Goal: Task Accomplishment & Management: Manage account settings

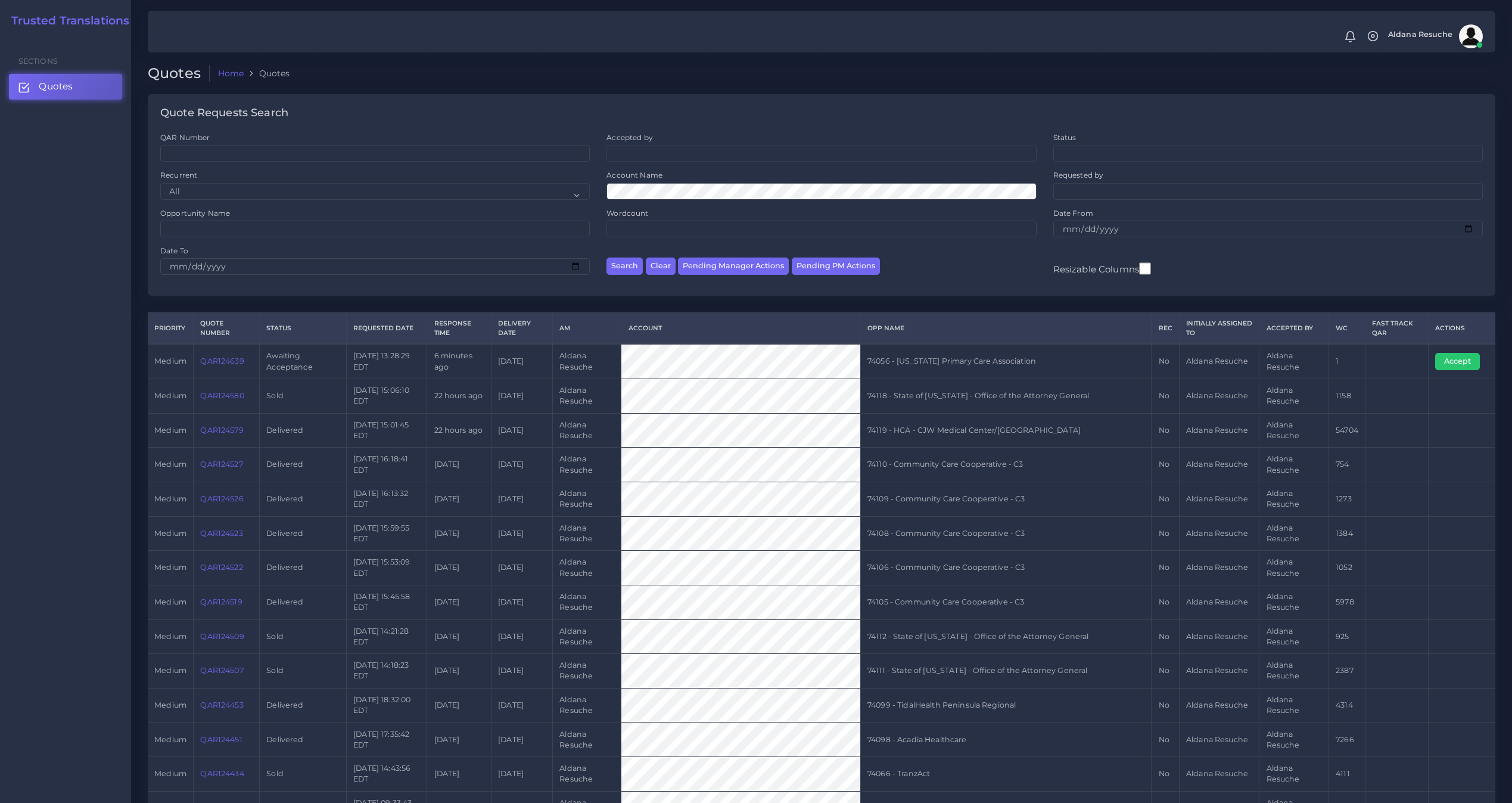
click at [237, 357] on link "QAR124639" at bounding box center [222, 360] width 43 height 9
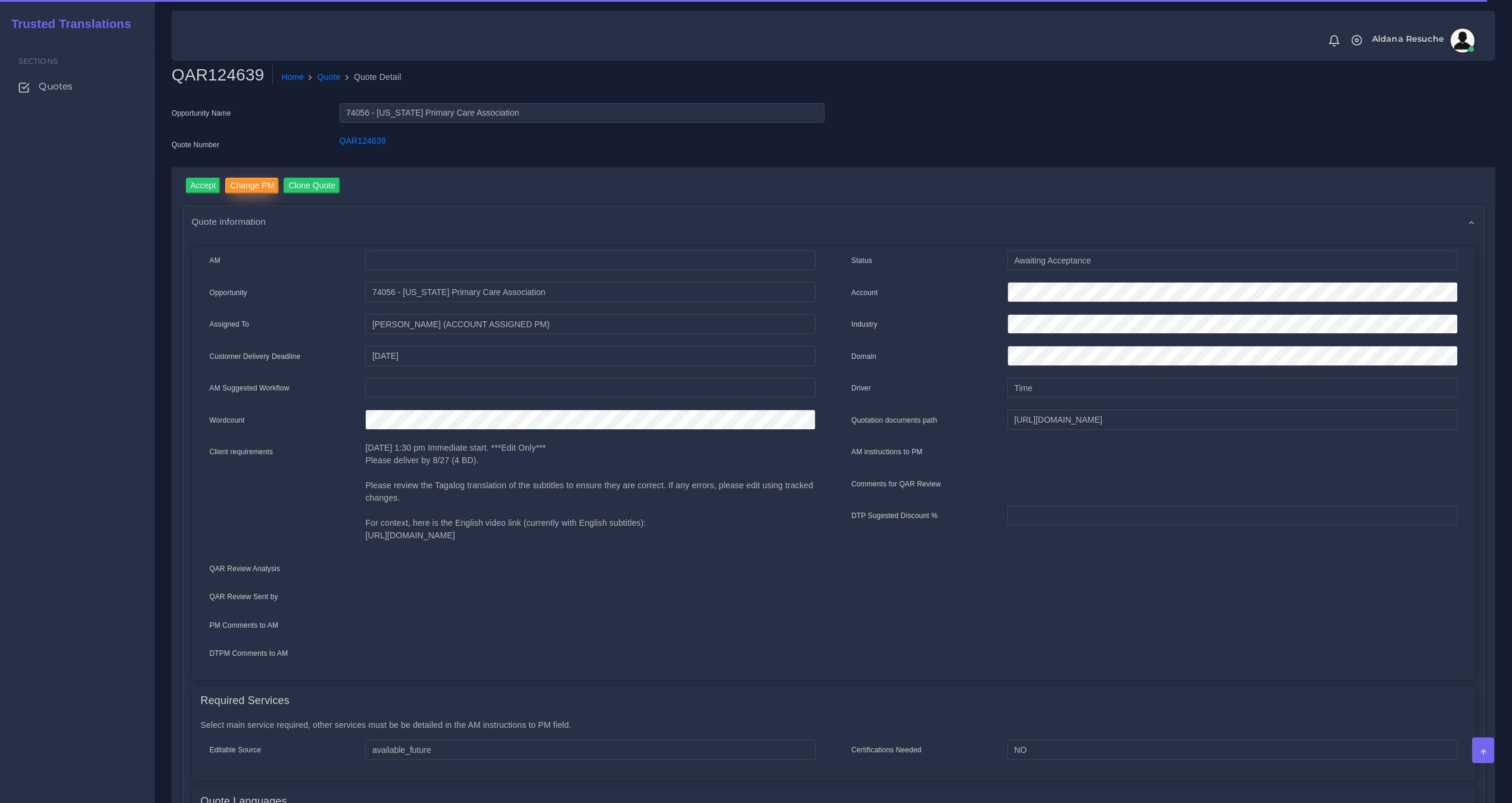
click at [267, 192] on input "Change PM" at bounding box center [252, 185] width 54 height 16
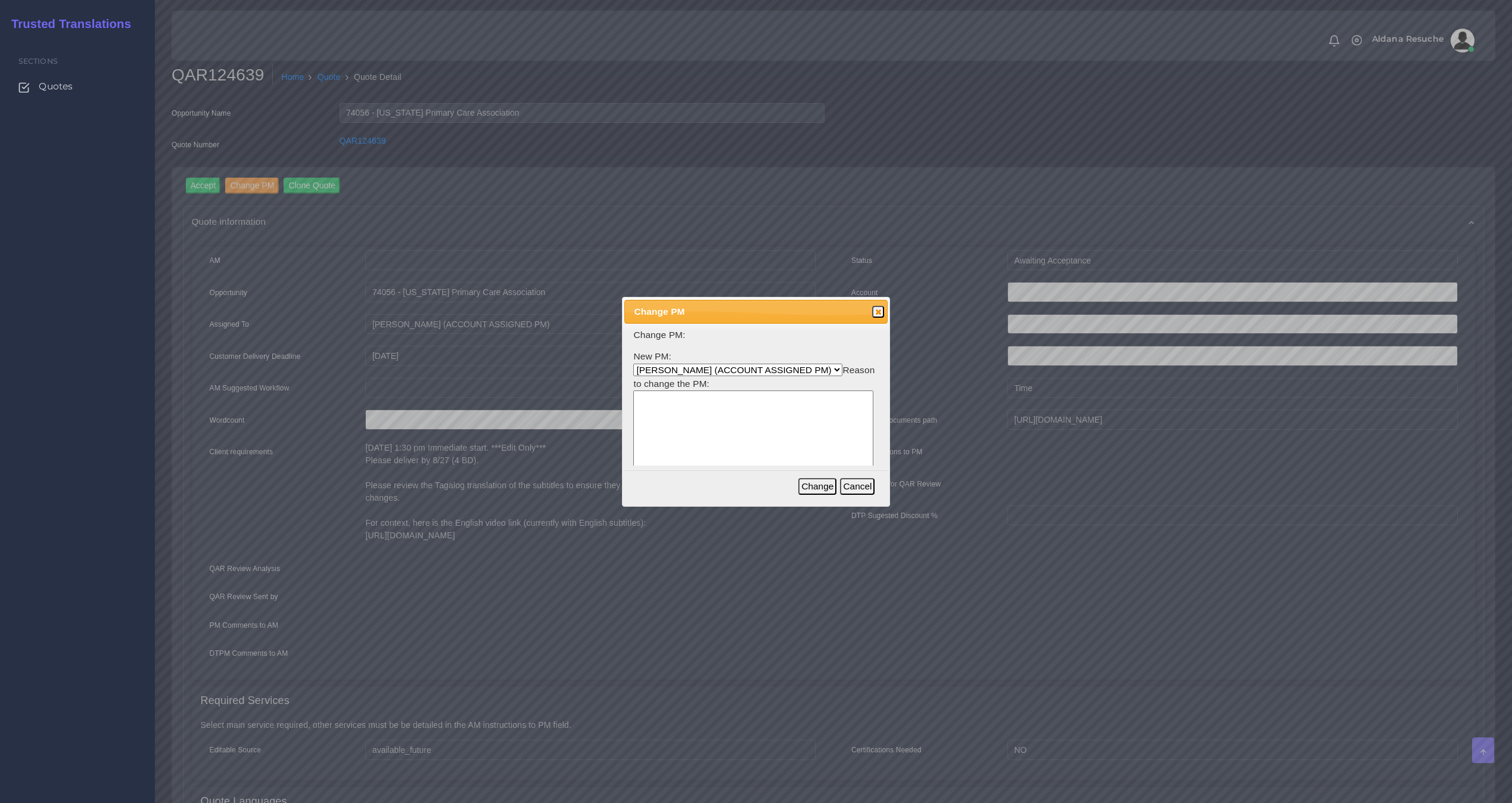
click at [690, 367] on select "[PERSON_NAME] (ACCOUNT ASSIGNED PM) [PERSON_NAME] PM [PERSON_NAME] [PERSON_NAME…" at bounding box center [737, 370] width 209 height 13
select select "3e925e02-f17d-4791-9412-c46ab5cb8daa"
click at [633, 364] on select "[PERSON_NAME] (ACCOUNT ASSIGNED PM) [PERSON_NAME] PM [PERSON_NAME] [PERSON_NAME…" at bounding box center [737, 370] width 209 height 13
click at [724, 415] on textarea at bounding box center [753, 447] width 240 height 114
type textarea "Workload"
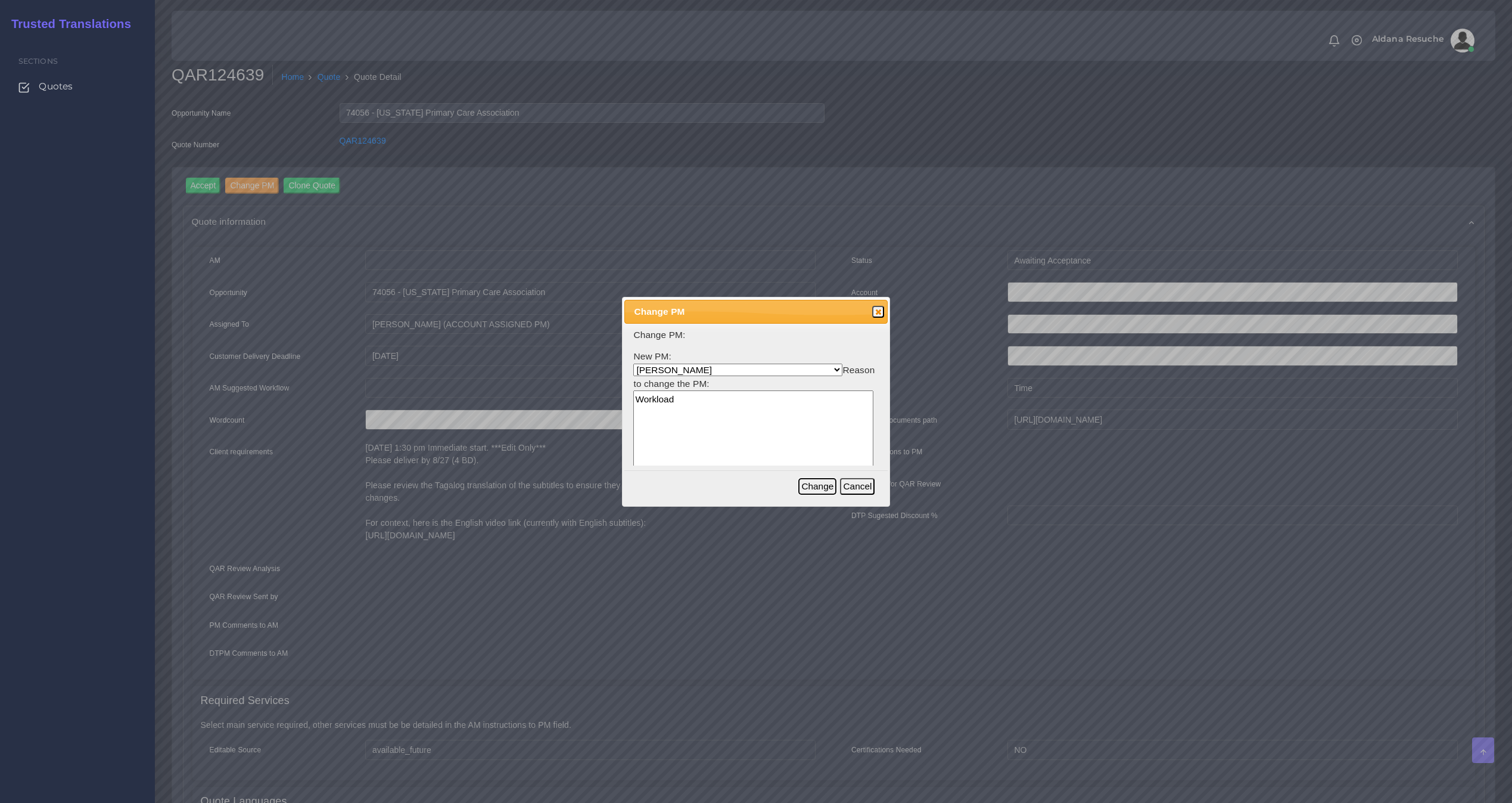
click at [826, 488] on button "Change" at bounding box center [817, 485] width 38 height 17
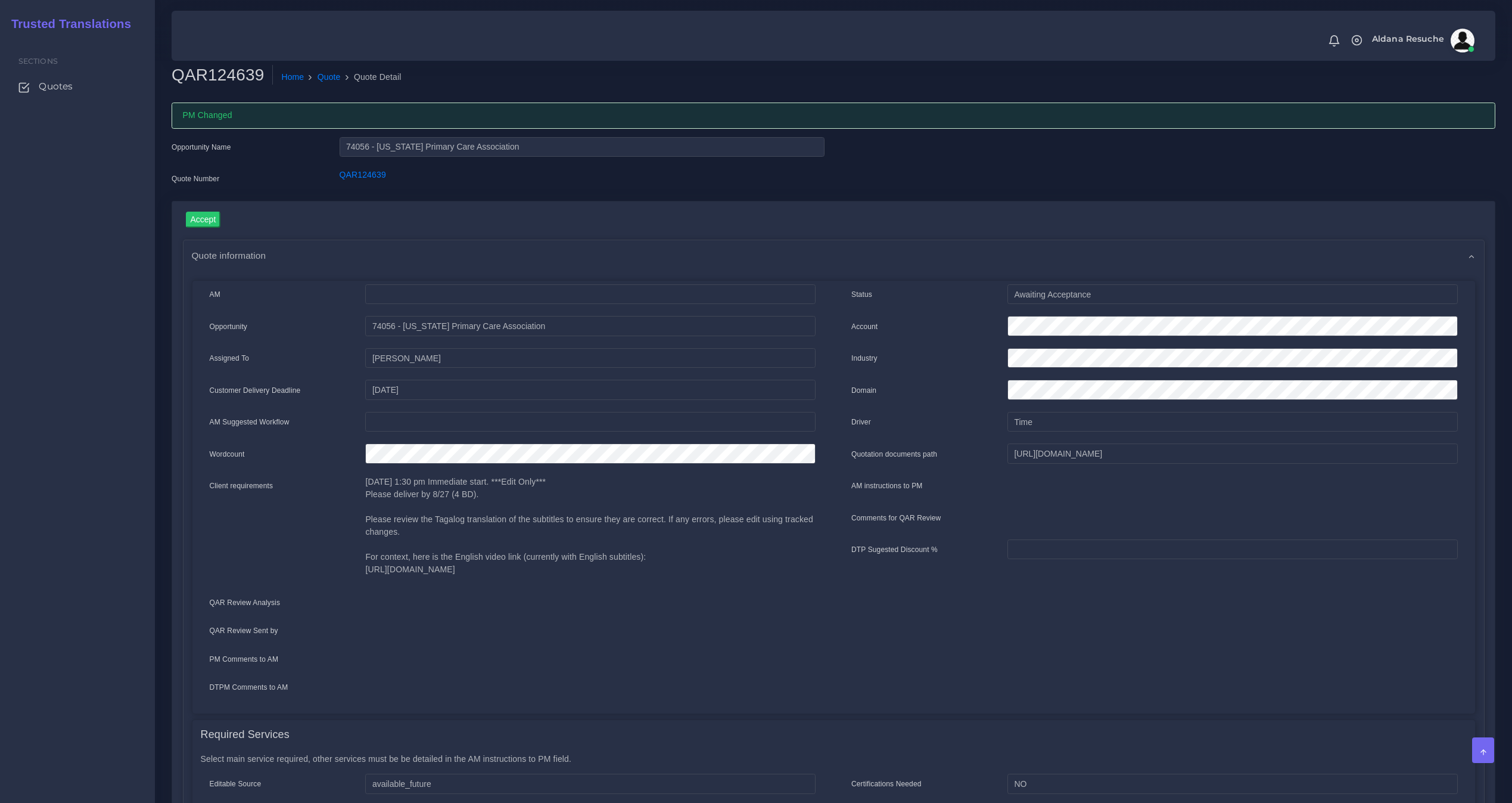
click at [328, 84] on ol "Home Quote Quote Detail" at bounding box center [716, 77] width 887 height 25
click at [325, 76] on link "Quote" at bounding box center [329, 76] width 24 height 13
